Goal: Find specific page/section: Find specific page/section

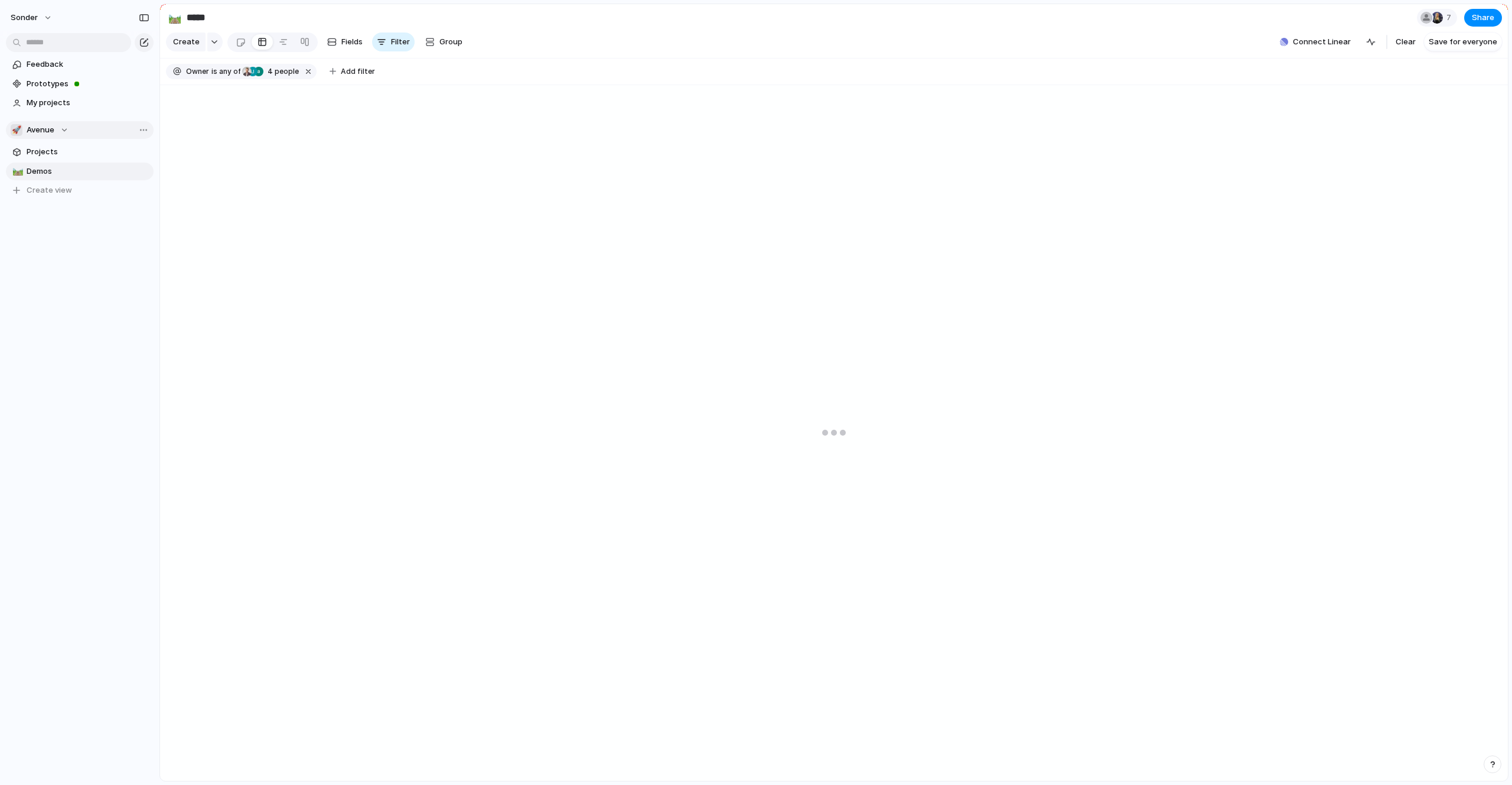
click at [60, 132] on div "🚀 Avenue" at bounding box center [40, 129] width 57 height 12
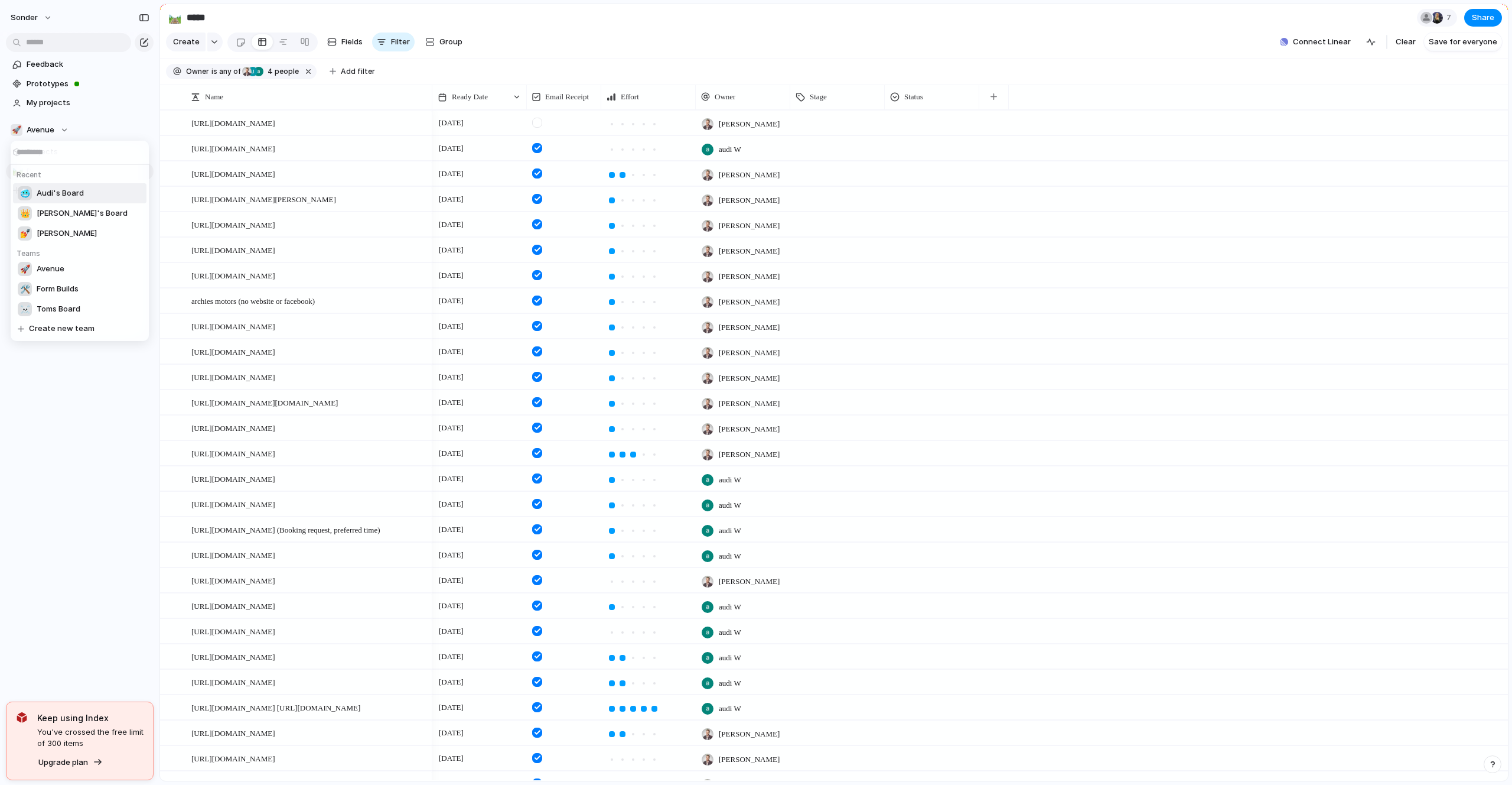
click at [69, 193] on span "Audi's Board" at bounding box center [60, 193] width 48 height 12
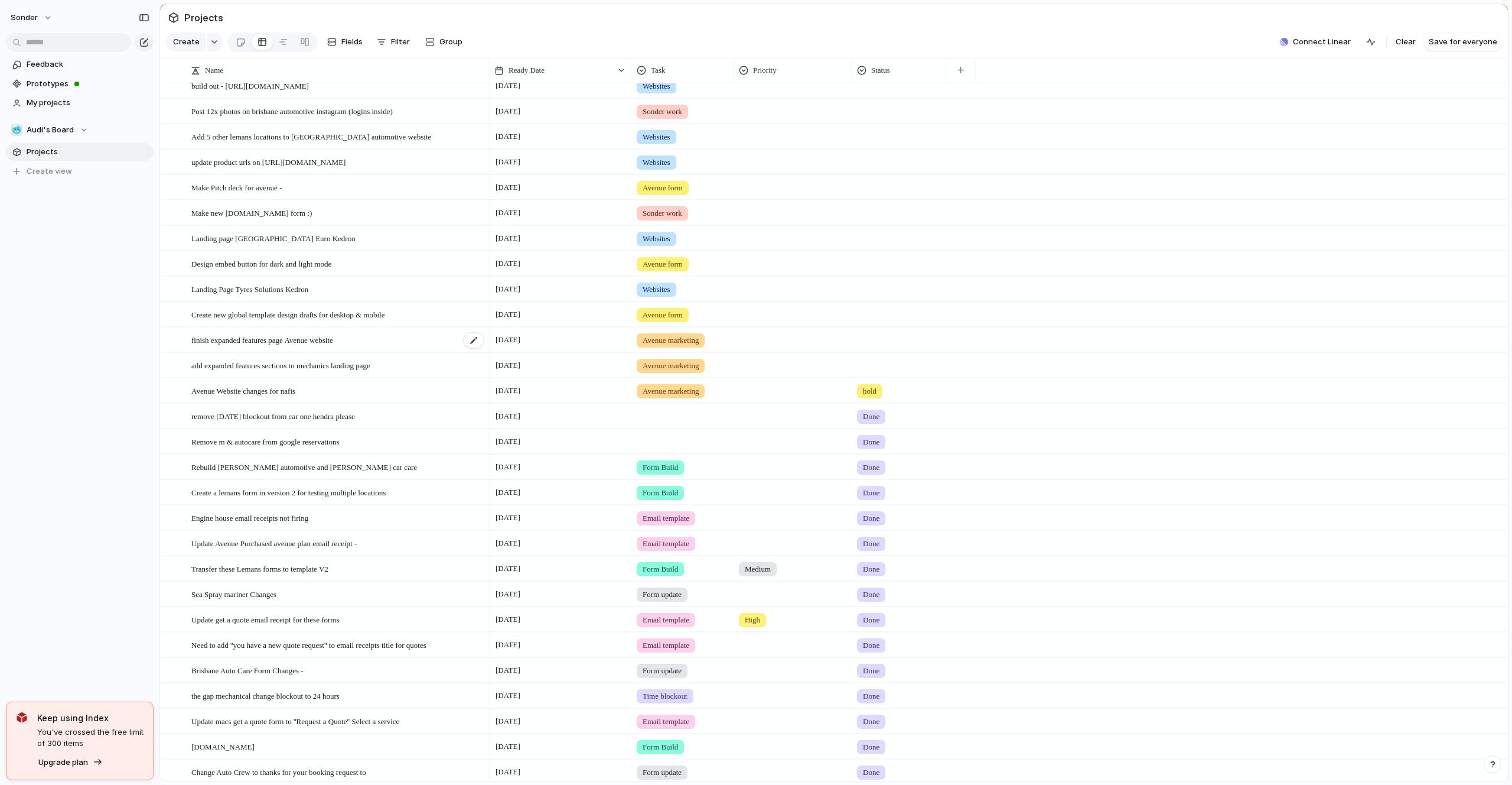
scroll to position [40, 0]
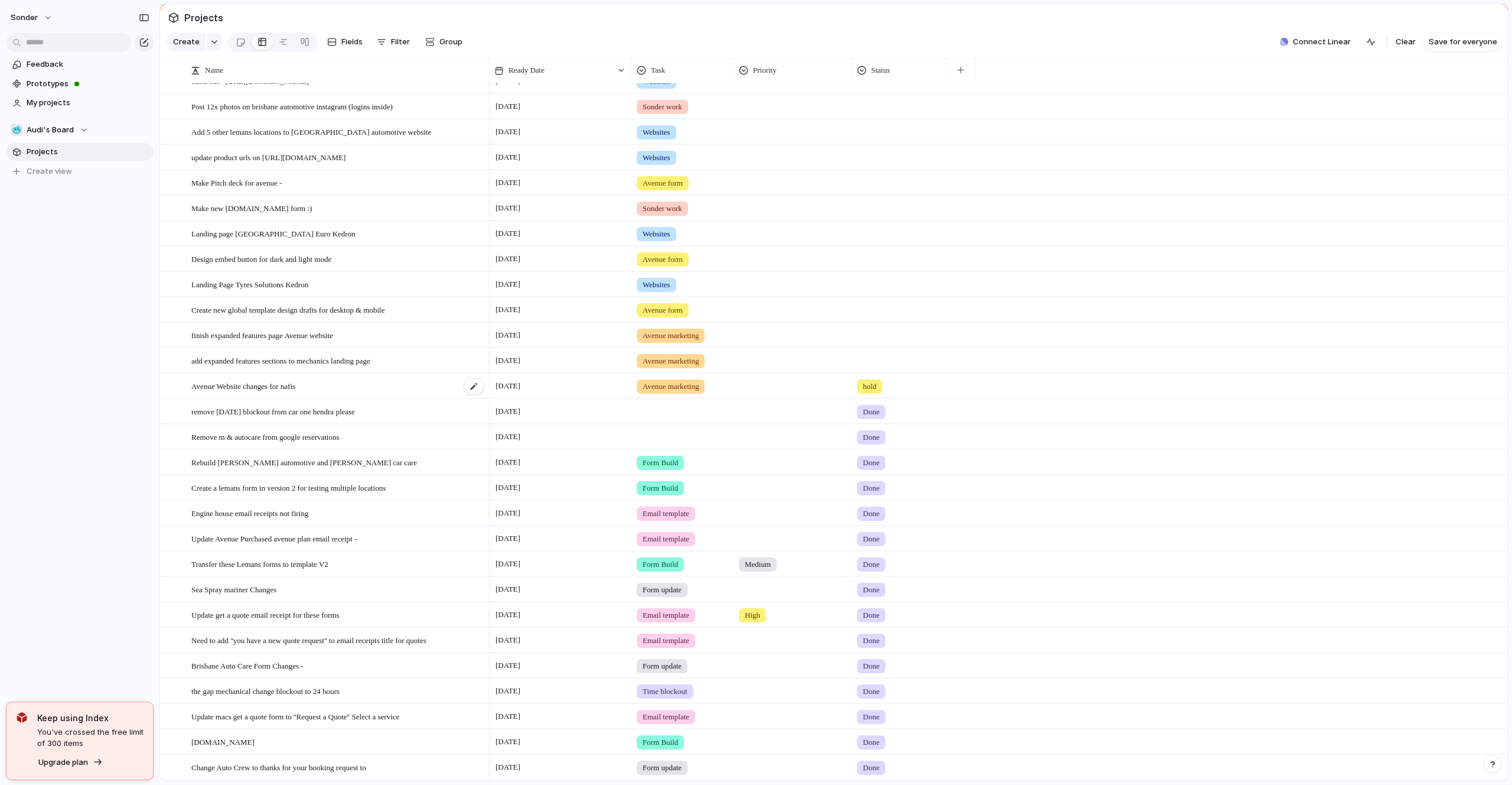
click at [291, 382] on span "Avenue Website changes for nafis" at bounding box center [243, 385] width 104 height 13
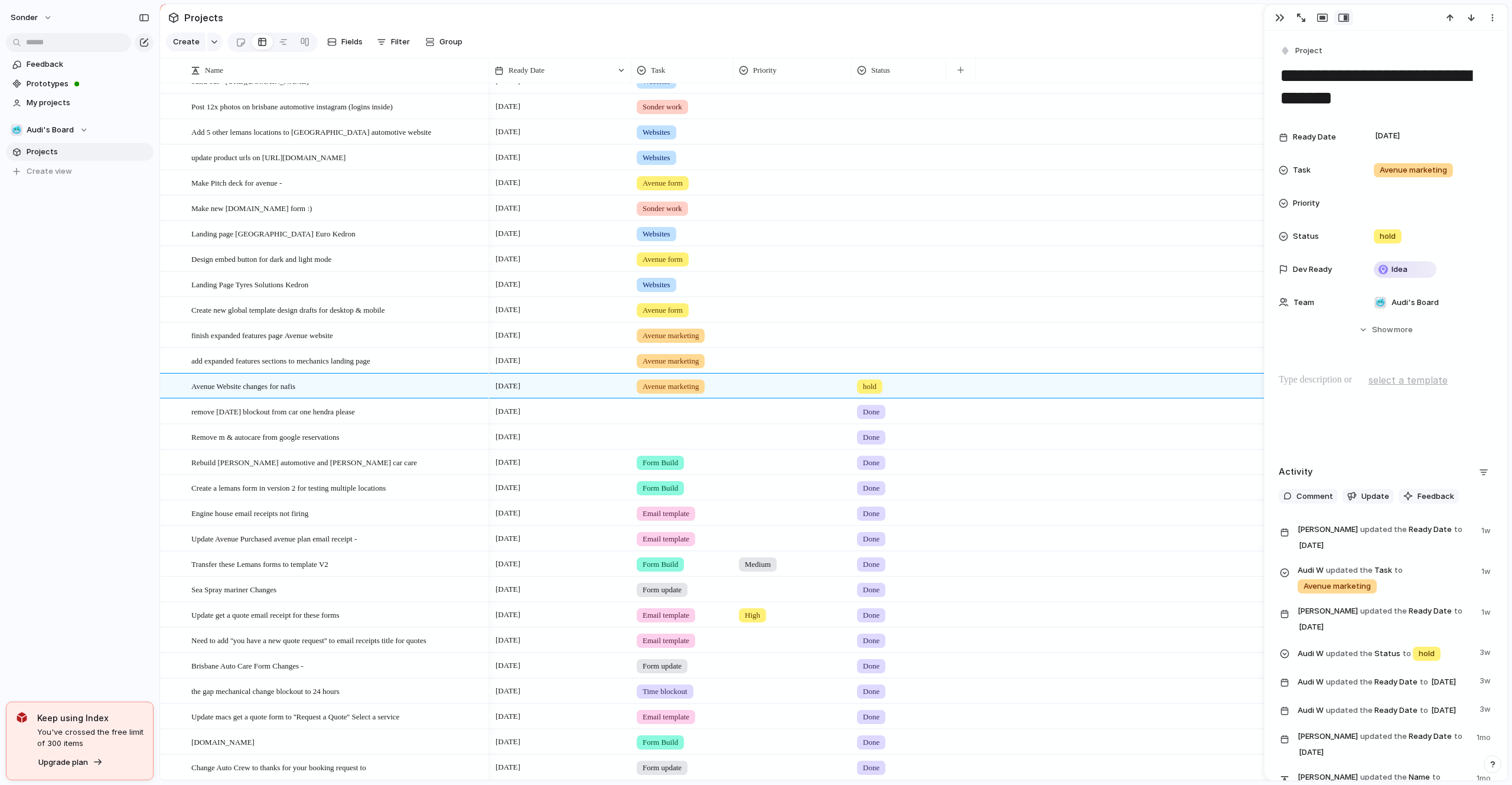
click at [75, 364] on div "sonder Feedback Prototypes My projects 🥶 Audi's Board Projects To pick up a dra…" at bounding box center [80, 392] width 160 height 785
